Goal: Transaction & Acquisition: Subscribe to service/newsletter

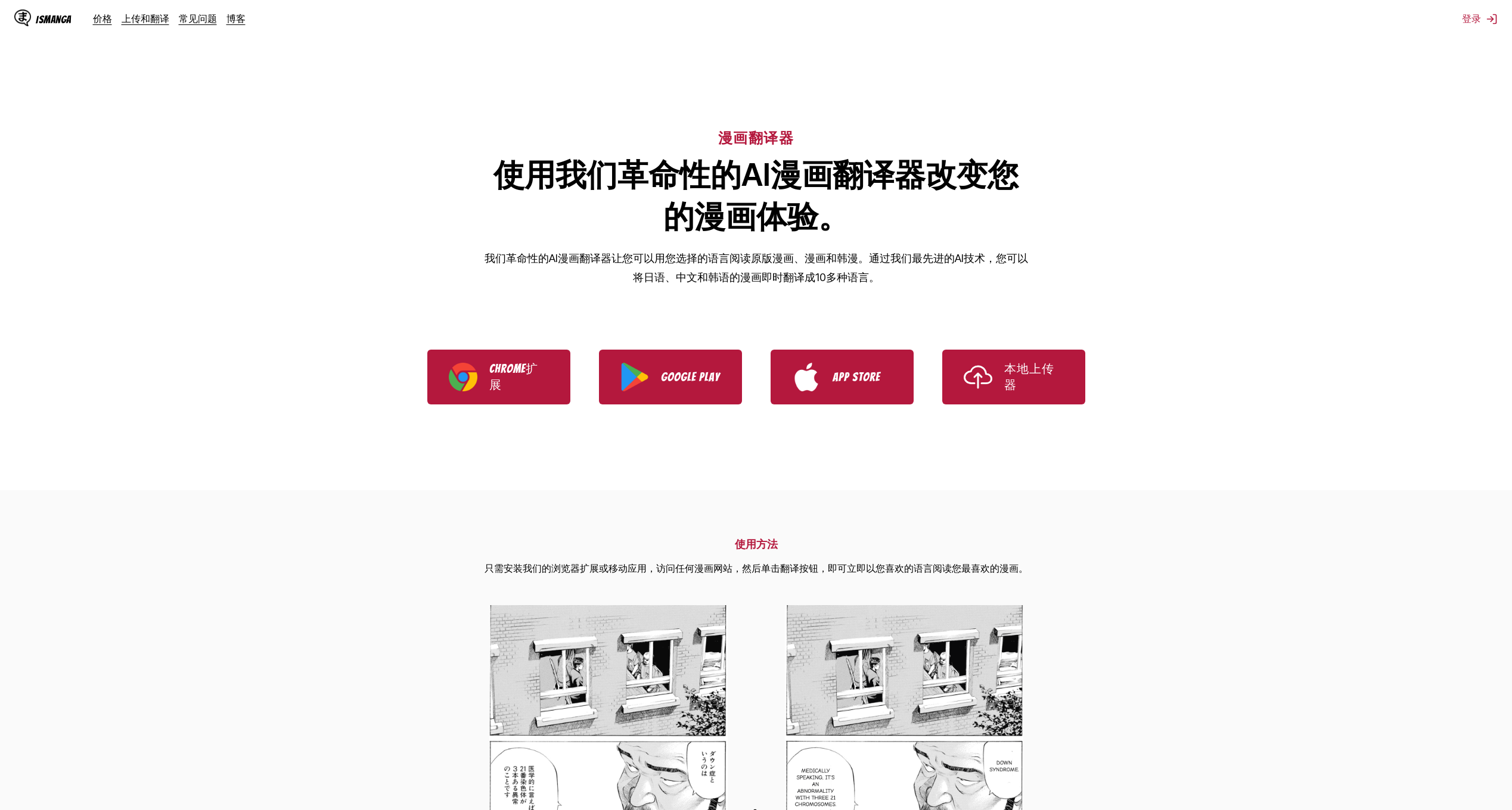
click at [1290, 294] on div "漫画翻译器 使用我们革命性的AI漫画翻译器改变您的漫画体验。 我们革命性的AI漫画翻译器让您可以用您选择的语言阅读原版漫画、漫画和韩漫。通过我们最先进的AI技…" at bounding box center [756, 188] width 1512 height 219
click at [1032, 365] on link "本地上传器" at bounding box center [1013, 377] width 143 height 55
click at [511, 382] on p "Chrome扩展" at bounding box center [519, 377] width 60 height 32
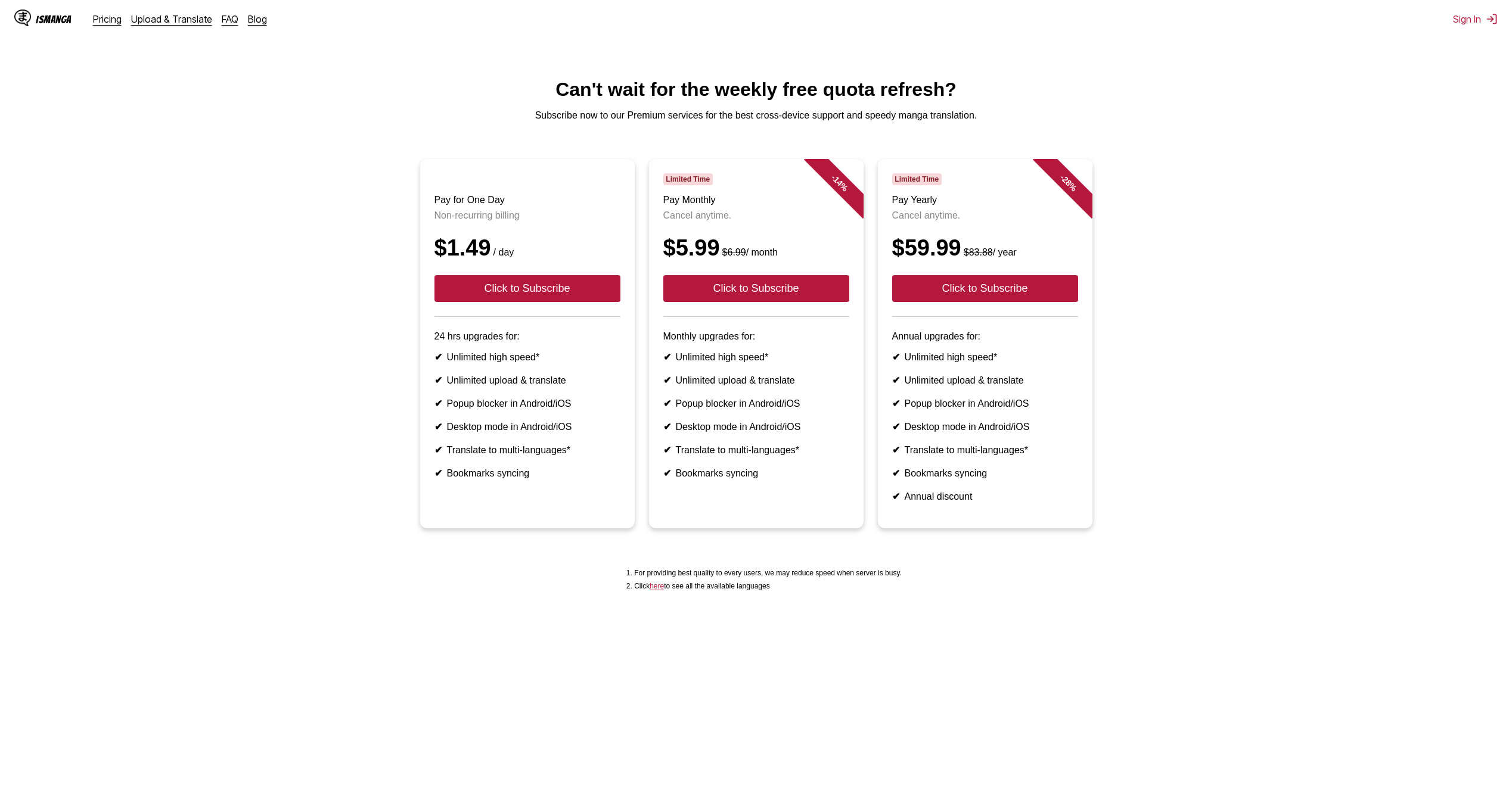
drag, startPoint x: 0, startPoint y: 0, endPoint x: 1352, endPoint y: 315, distance: 1388.2
click at [1352, 315] on ul "Pay for One Day Non-recurring billing $1.49 / day Click to Subscribe 24 hrs upg…" at bounding box center [756, 351] width 1493 height 384
